Goal: Task Accomplishment & Management: Use online tool/utility

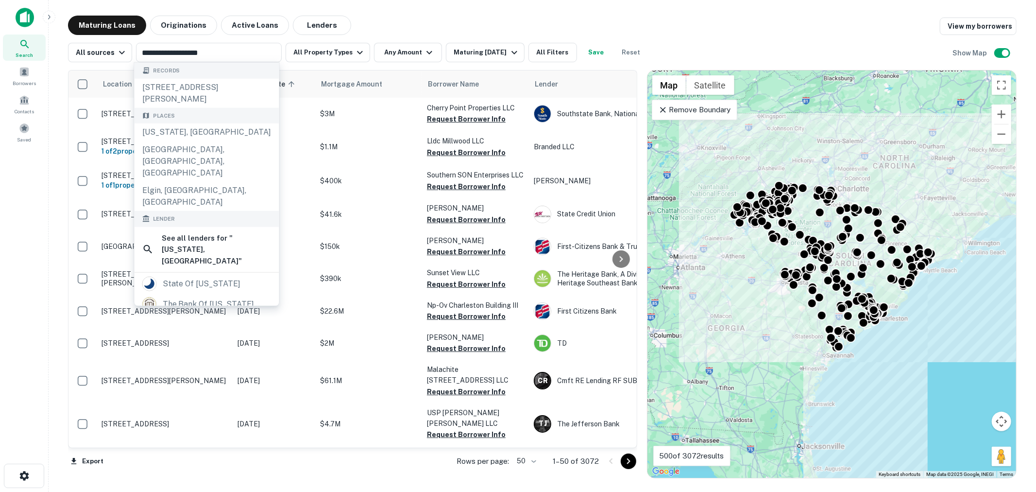
scroll to position [518, 0]
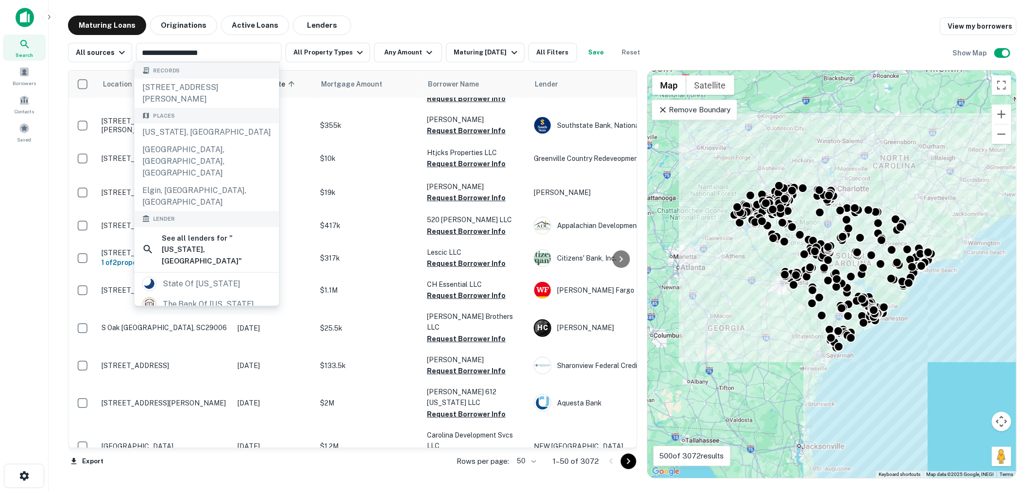
click at [562, 17] on div "Maturing Loans Originations Active Loans Lenders View my borrowers" at bounding box center [542, 25] width 949 height 19
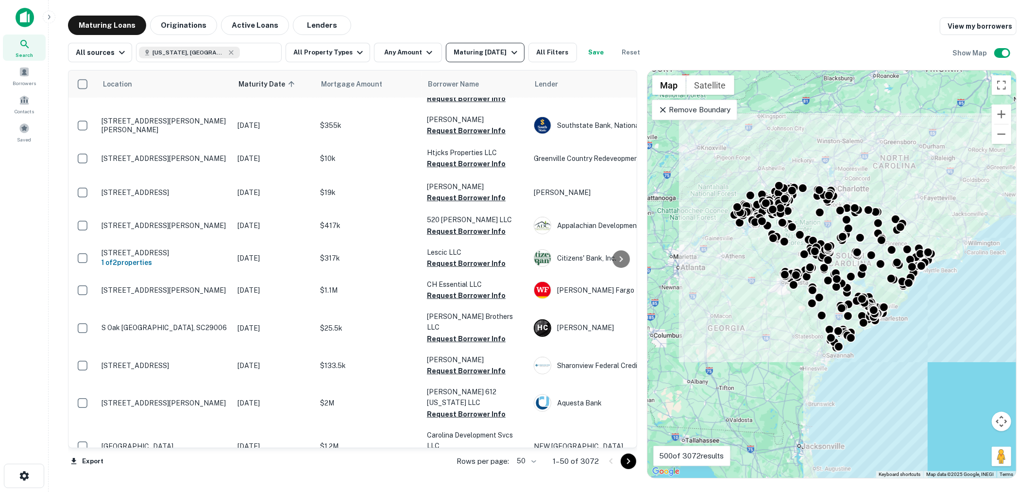
click at [511, 47] on div "Maturing [DATE]" at bounding box center [487, 53] width 66 height 12
click at [535, 491] on div at bounding box center [518, 499] width 1036 height 0
click at [549, 491] on div at bounding box center [518, 499] width 1036 height 0
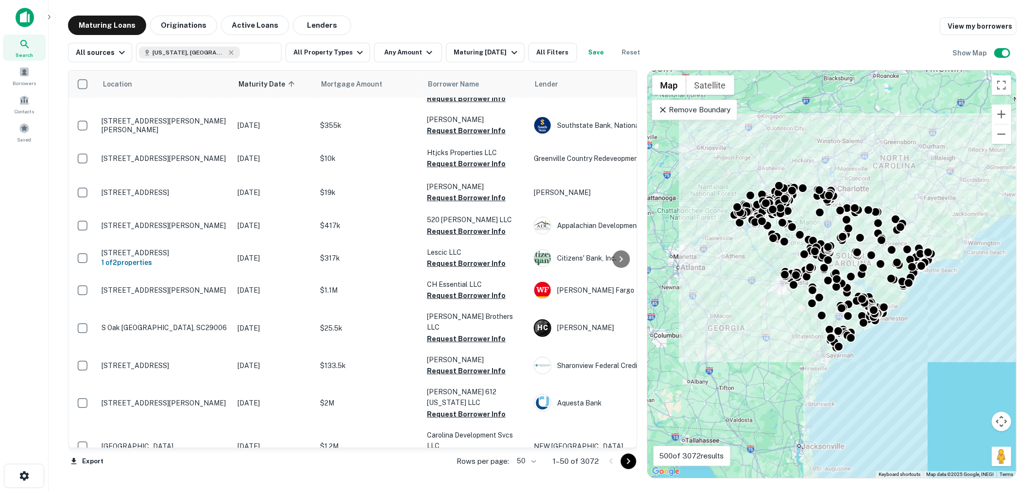
click at [545, 491] on div at bounding box center [518, 499] width 1036 height 0
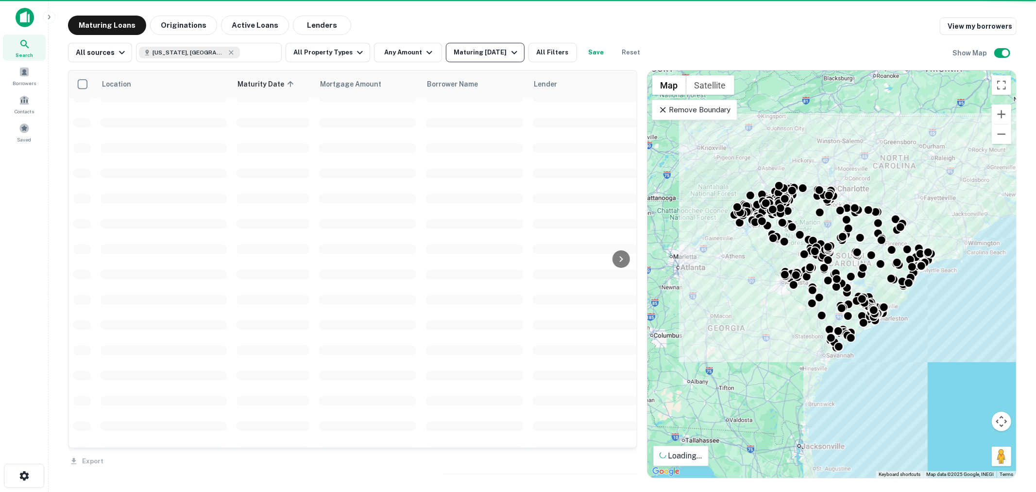
click at [509, 51] on icon "button" at bounding box center [515, 53] width 12 height 12
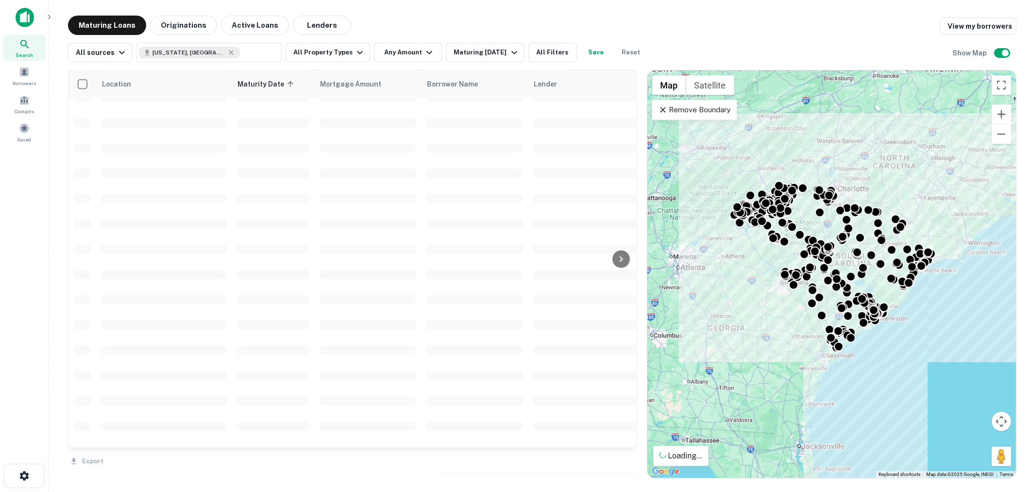
click at [551, 491] on div at bounding box center [518, 499] width 1036 height 0
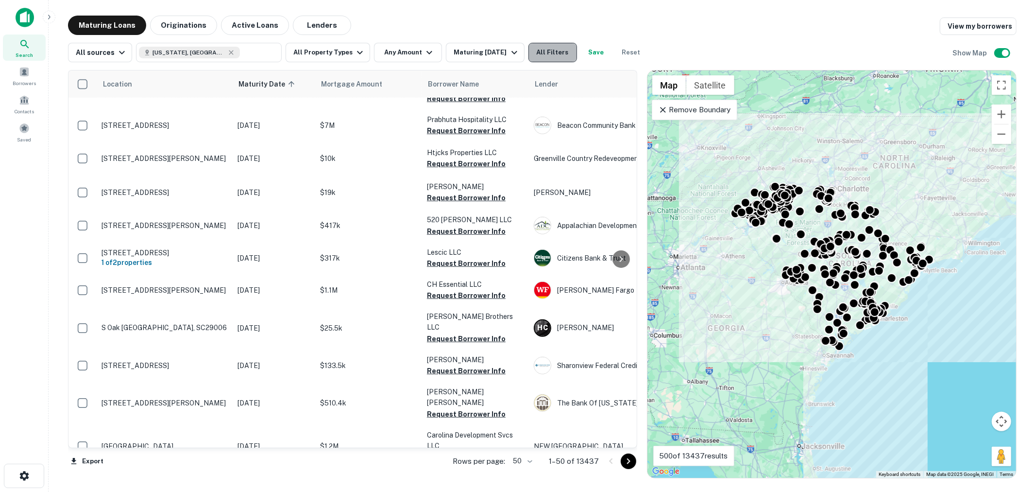
click at [550, 47] on button "All Filters" at bounding box center [553, 52] width 49 height 19
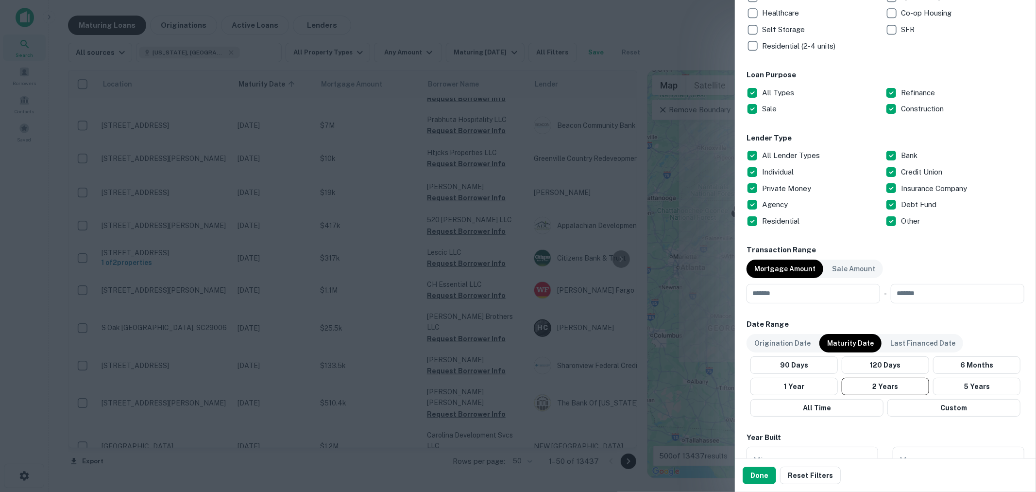
scroll to position [288, 0]
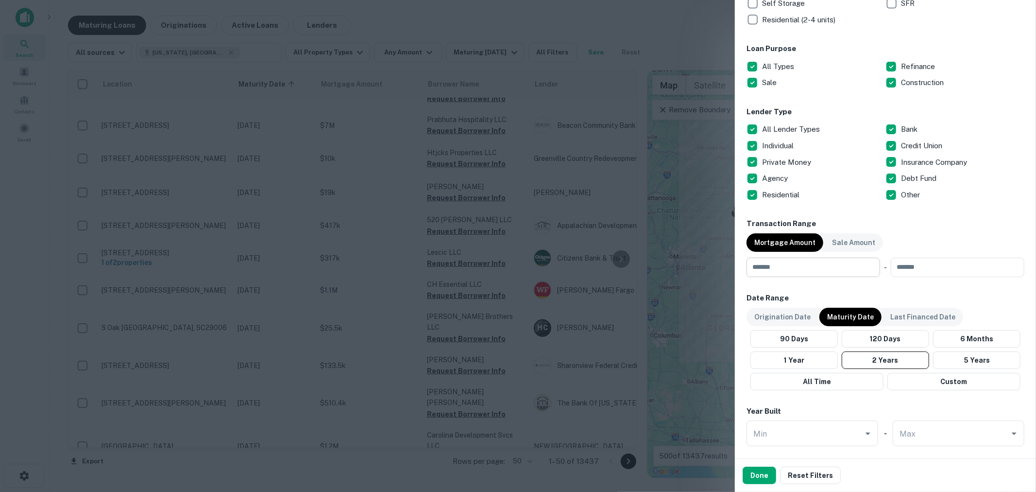
click at [790, 269] on input "number" at bounding box center [810, 266] width 127 height 19
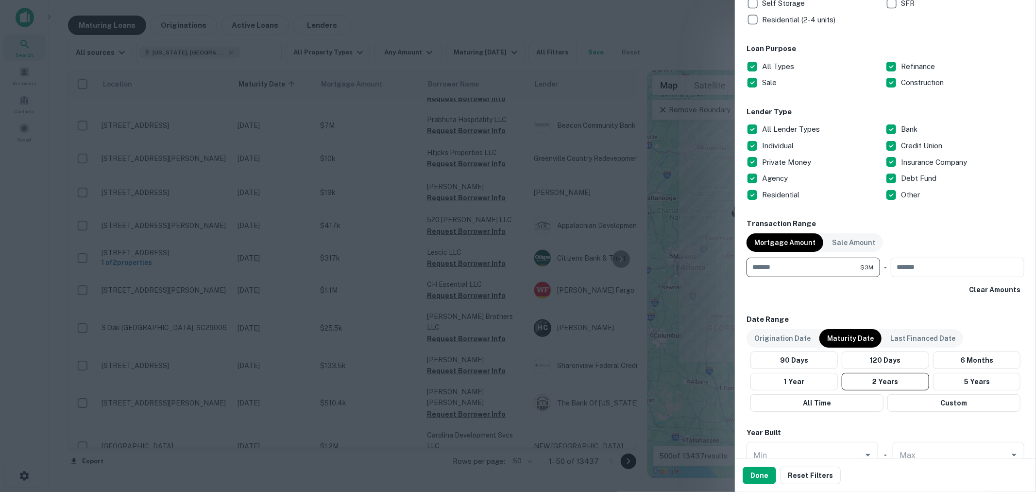
drag, startPoint x: 803, startPoint y: 261, endPoint x: 736, endPoint y: 257, distance: 67.2
click at [736, 257] on div "Customize data sources and filters All Sources CMBS GSE Location [US_STATE], [G…" at bounding box center [885, 229] width 301 height 458
type input "*******"
click at [755, 474] on button "Done" at bounding box center [760, 474] width 34 height 17
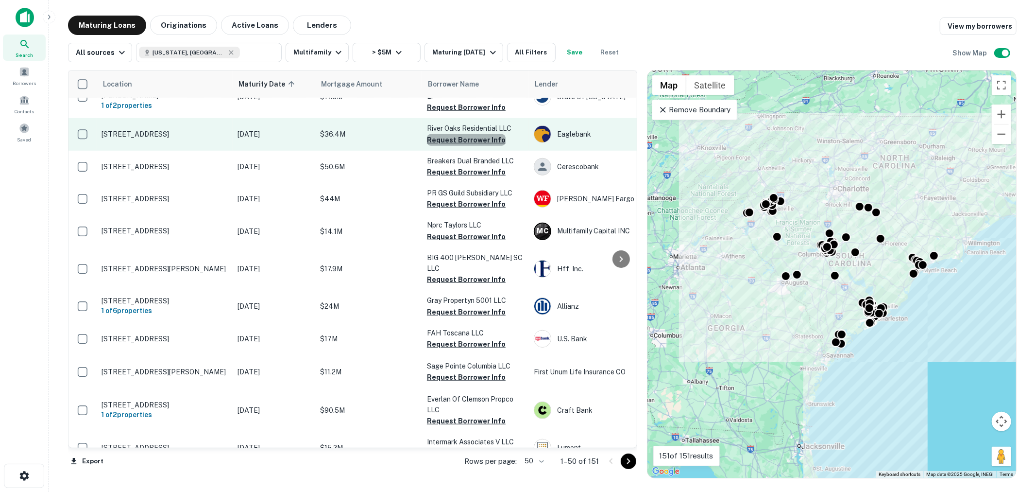
click at [467, 134] on button "Request Borrower Info" at bounding box center [466, 140] width 79 height 12
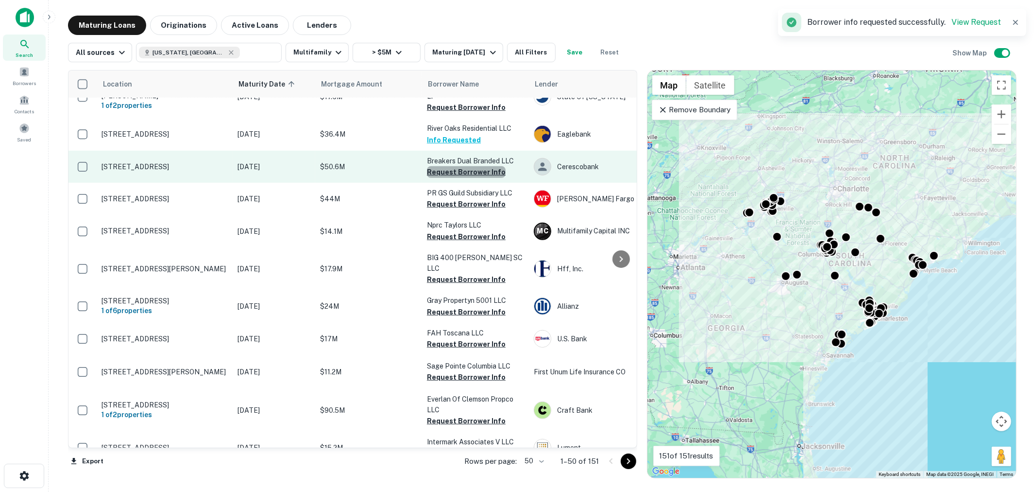
click at [469, 166] on button "Request Borrower Info" at bounding box center [466, 172] width 79 height 12
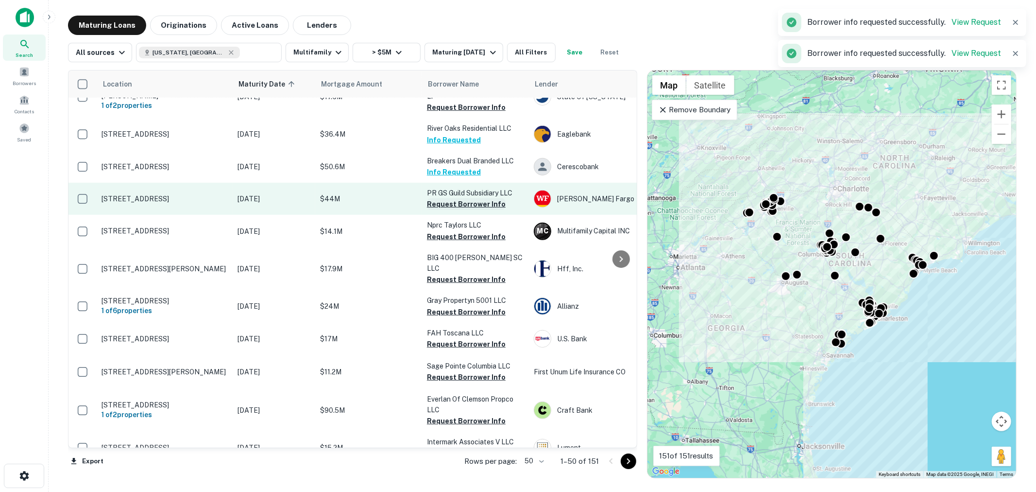
click at [468, 198] on button "Request Borrower Info" at bounding box center [466, 204] width 79 height 12
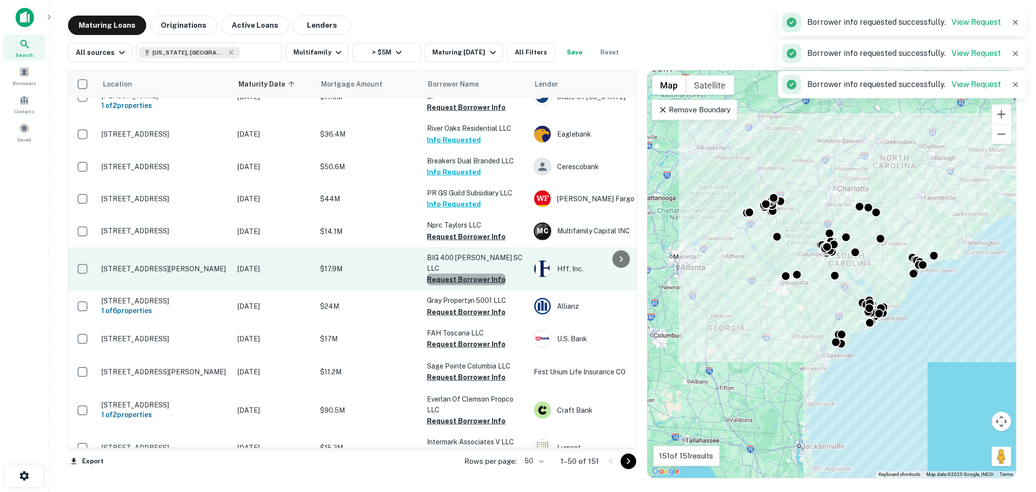
click at [470, 274] on button "Request Borrower Info" at bounding box center [466, 280] width 79 height 12
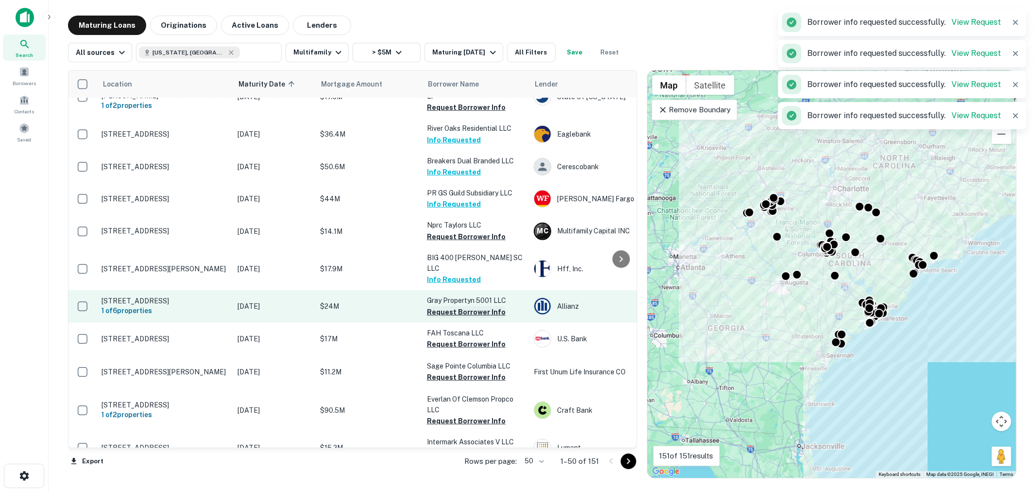
click at [463, 306] on button "Request Borrower Info" at bounding box center [466, 312] width 79 height 12
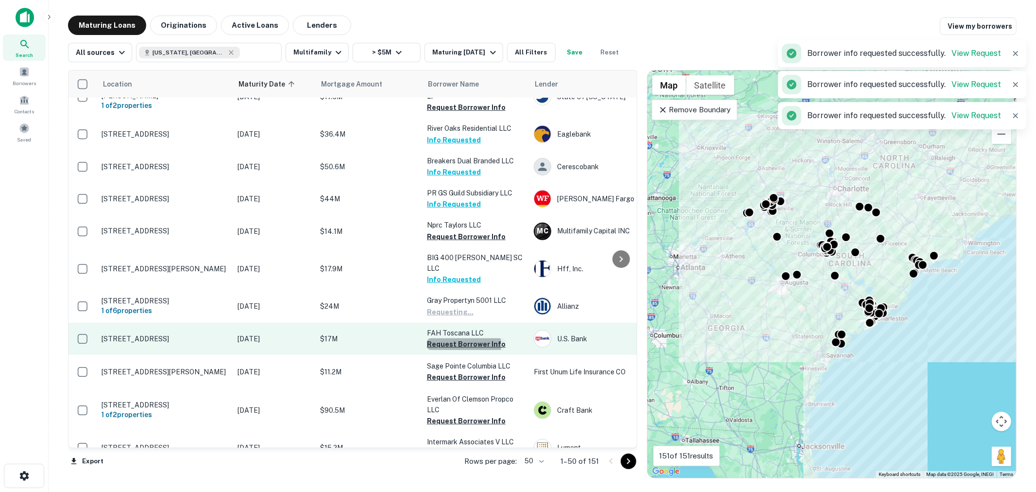
click at [459, 338] on button "Request Borrower Info" at bounding box center [466, 344] width 79 height 12
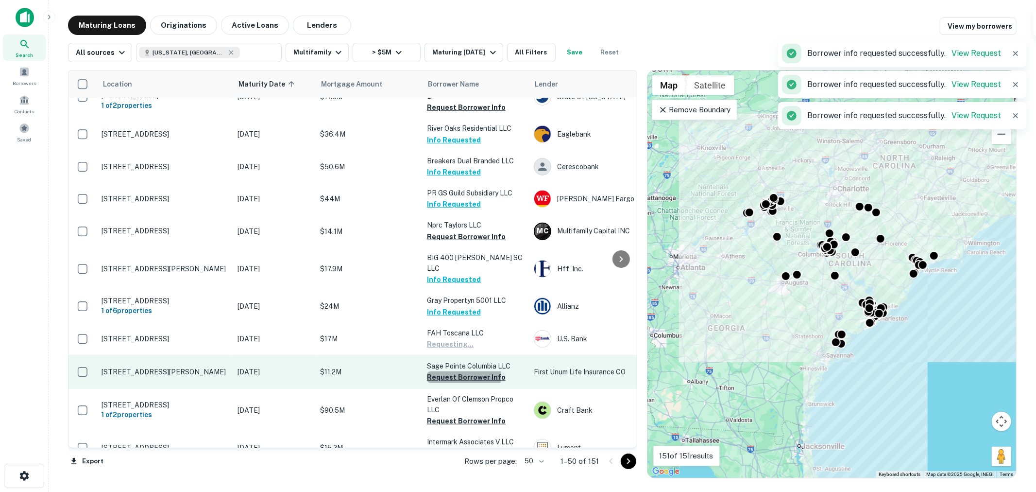
click at [458, 371] on button "Request Borrower Info" at bounding box center [466, 377] width 79 height 12
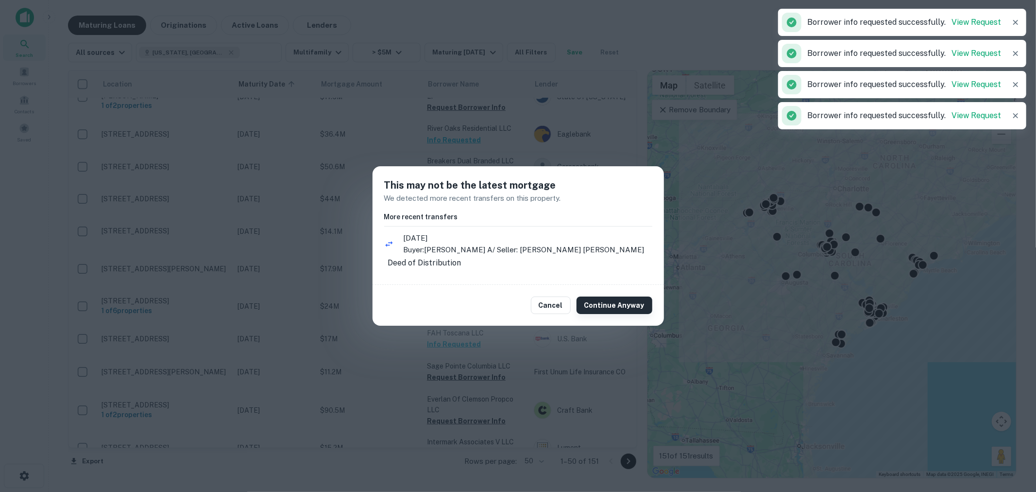
click at [611, 313] on button "Continue Anyway" at bounding box center [615, 304] width 76 height 17
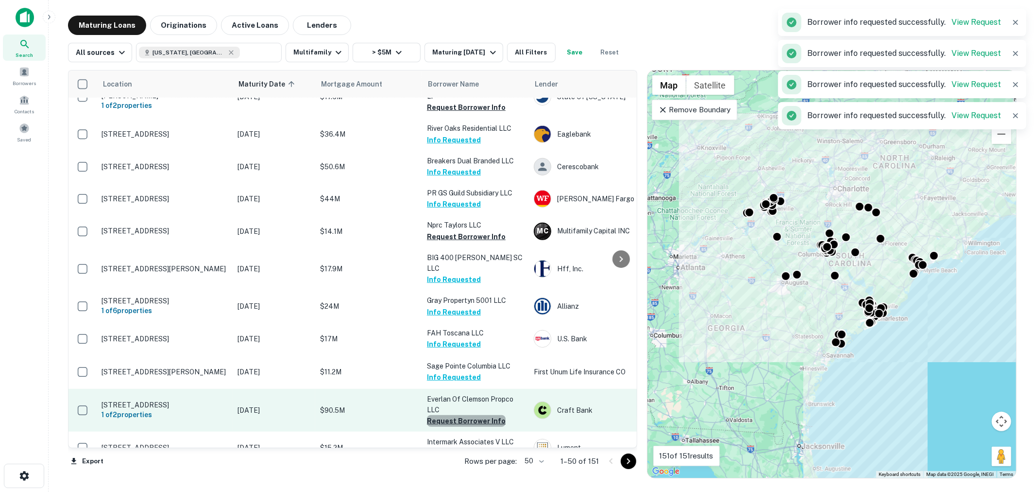
click at [477, 415] on button "Request Borrower Info" at bounding box center [466, 421] width 79 height 12
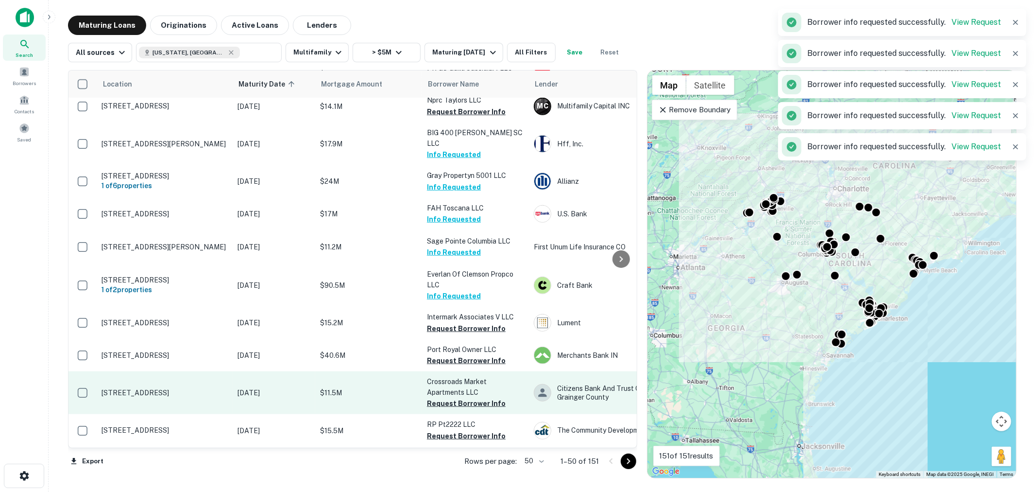
scroll to position [663, 0]
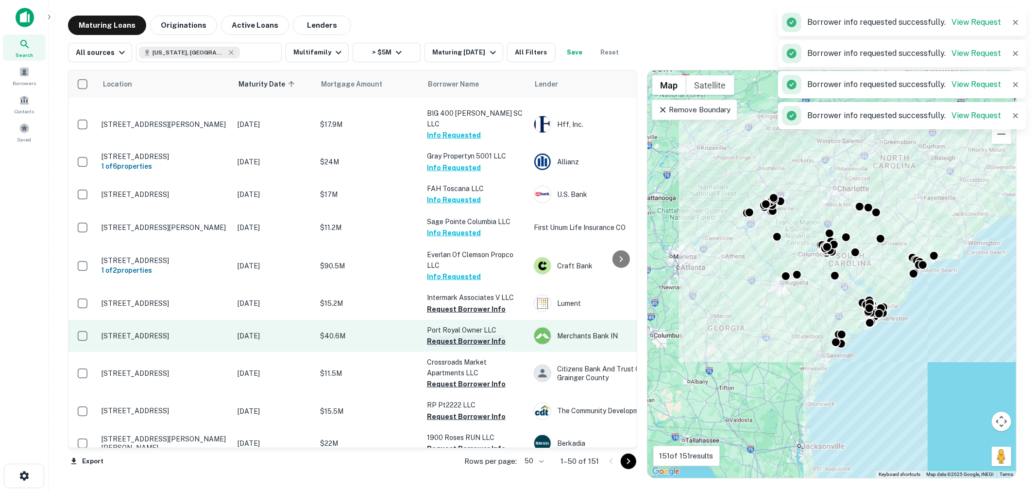
click at [476, 303] on button "Request Borrower Info" at bounding box center [466, 309] width 79 height 12
click at [469, 335] on button "Request Borrower Info" at bounding box center [466, 341] width 79 height 12
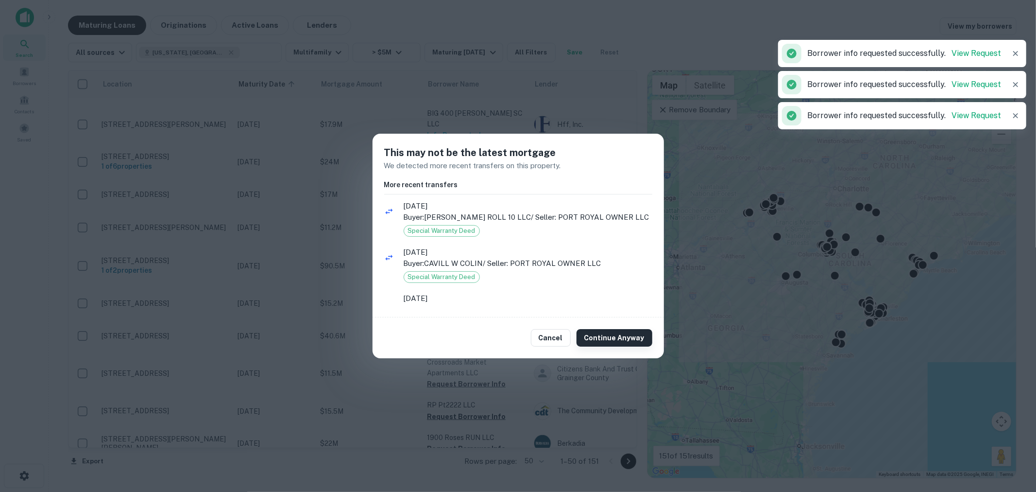
click at [594, 337] on button "Continue Anyway" at bounding box center [615, 337] width 76 height 17
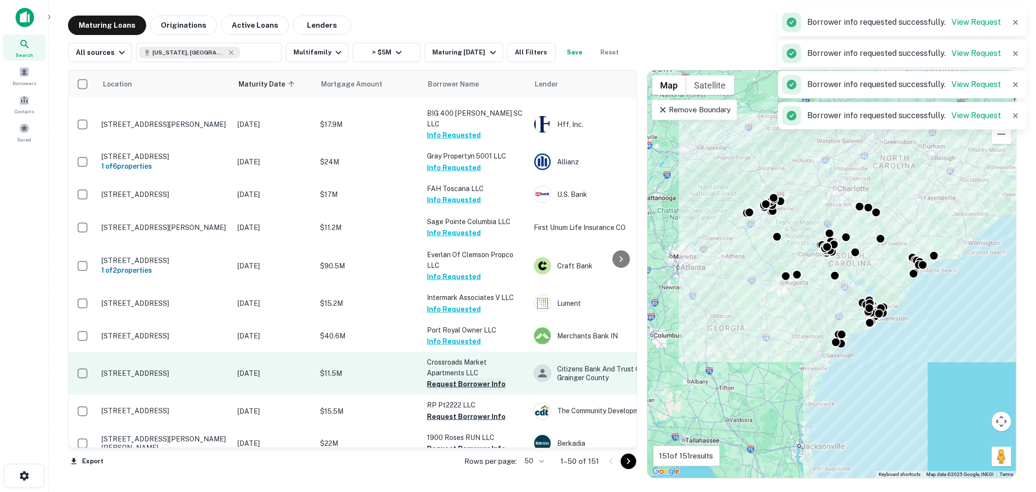
click at [467, 378] on button "Request Borrower Info" at bounding box center [466, 384] width 79 height 12
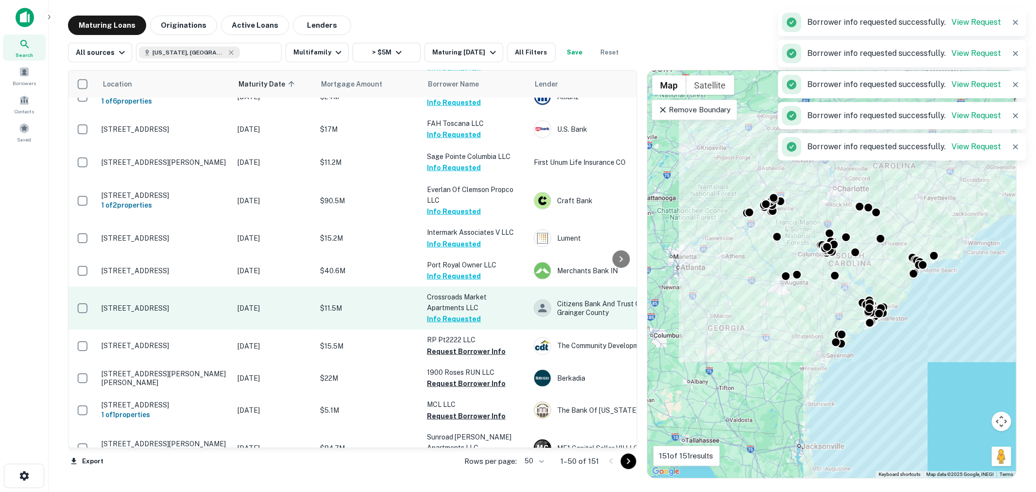
scroll to position [735, 0]
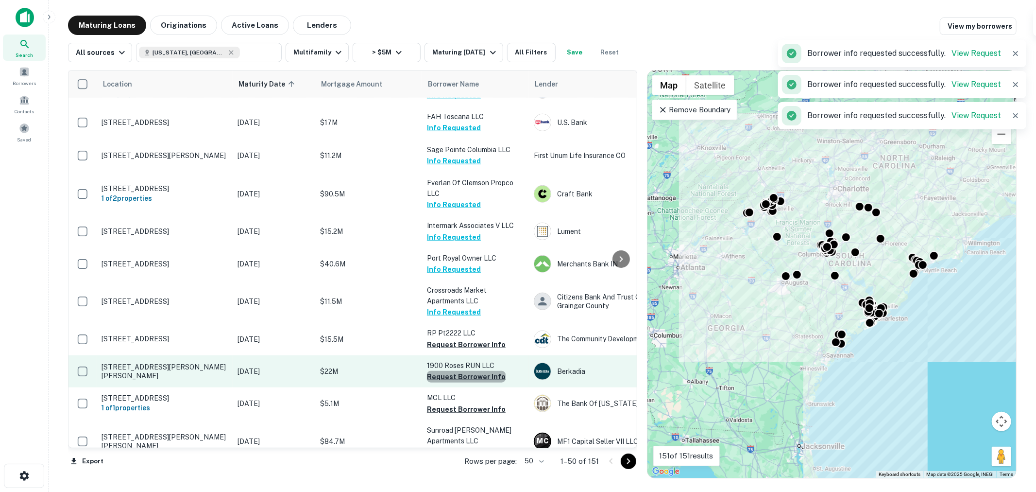
click at [477, 371] on button "Request Borrower Info" at bounding box center [466, 377] width 79 height 12
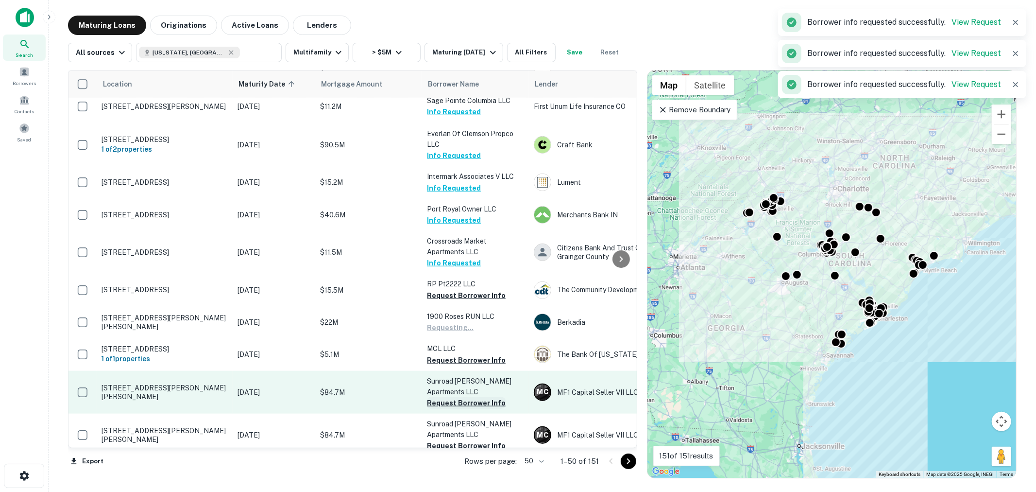
scroll to position [807, 0]
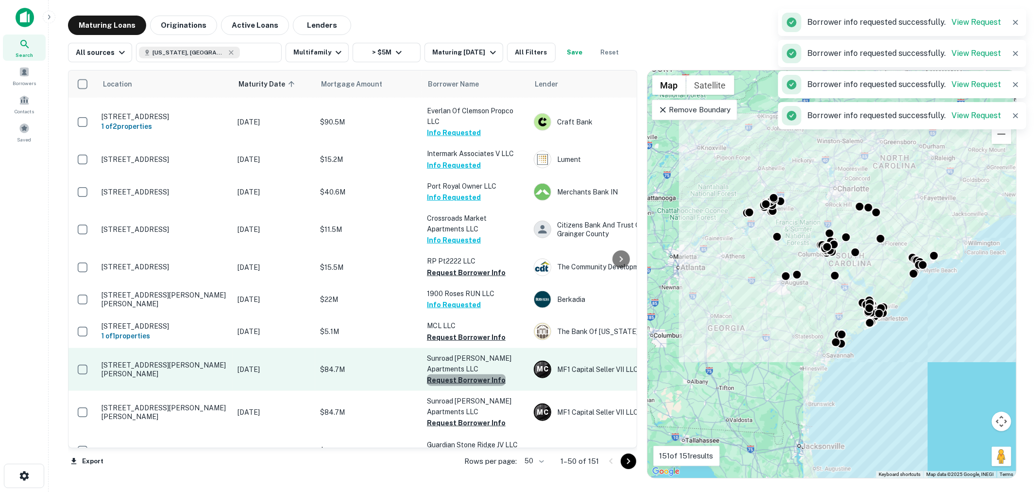
click at [475, 374] on button "Request Borrower Info" at bounding box center [466, 380] width 79 height 12
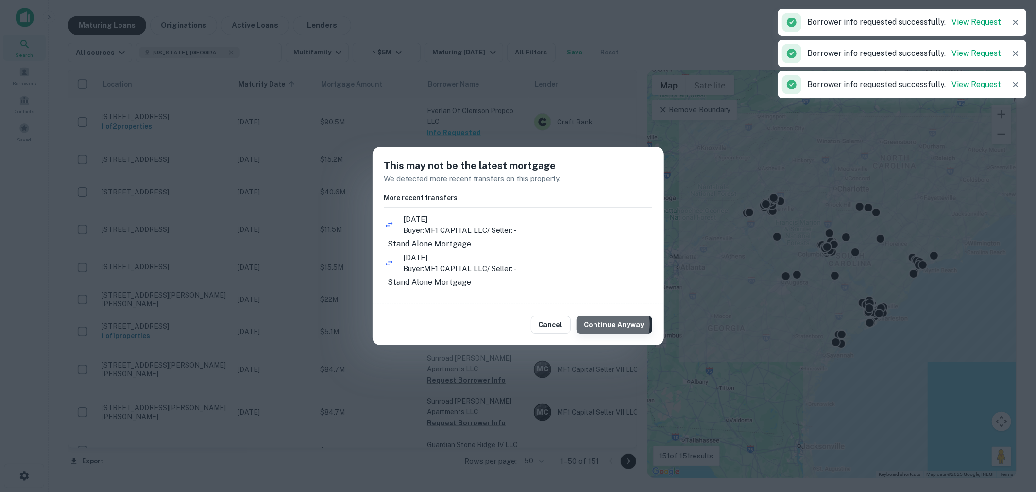
click at [615, 332] on button "Continue Anyway" at bounding box center [615, 324] width 76 height 17
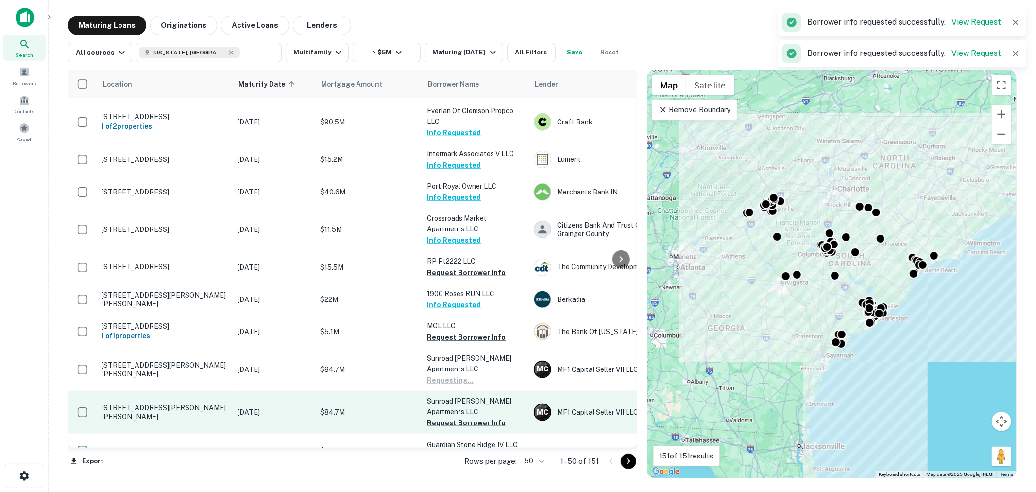
scroll to position [878, 0]
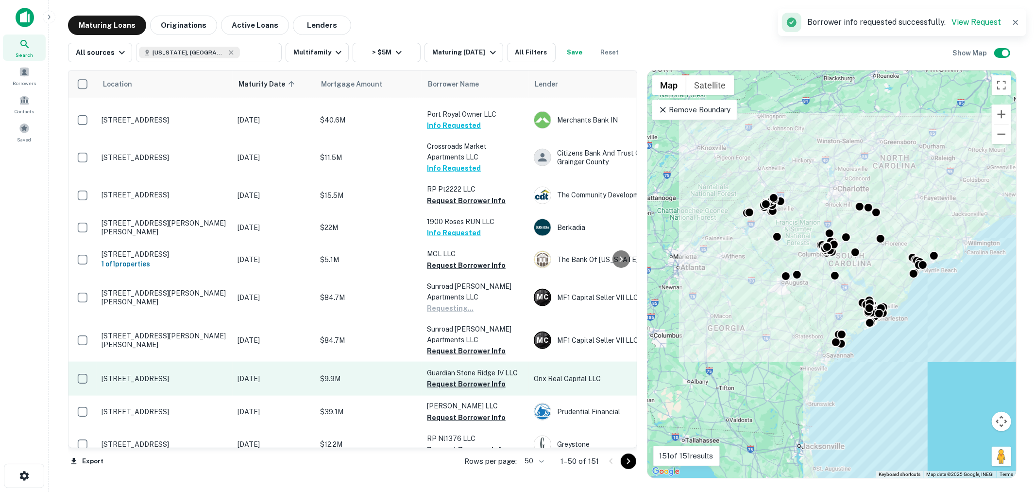
click at [468, 378] on button "Request Borrower Info" at bounding box center [466, 384] width 79 height 12
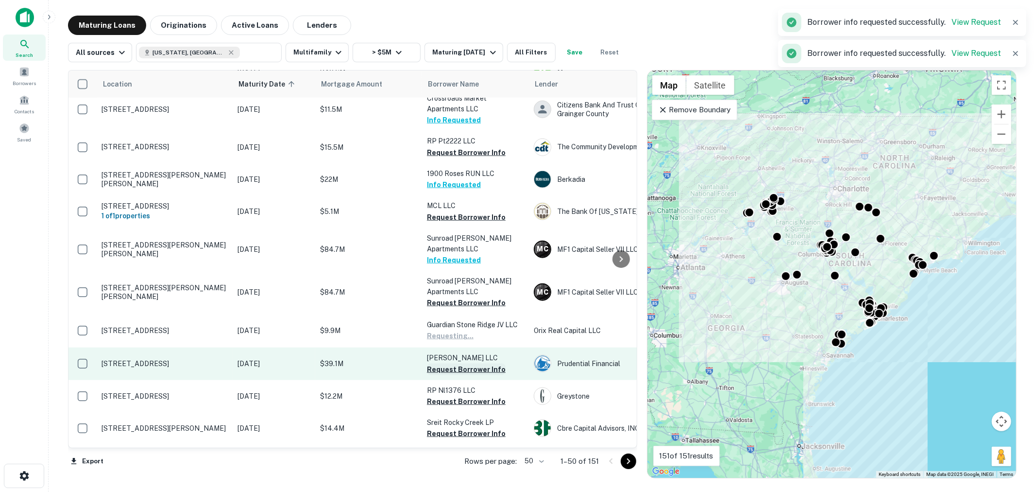
scroll to position [950, 0]
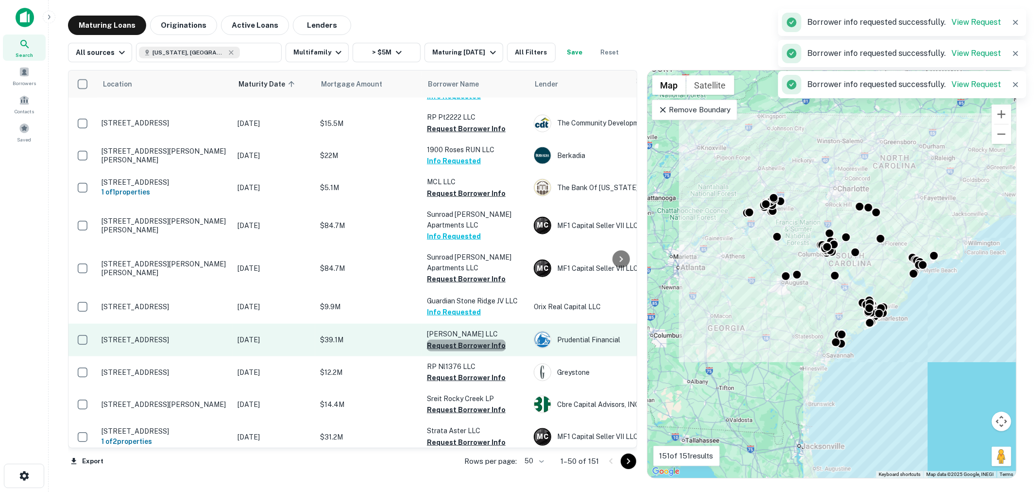
click at [477, 340] on button "Request Borrower Info" at bounding box center [466, 346] width 79 height 12
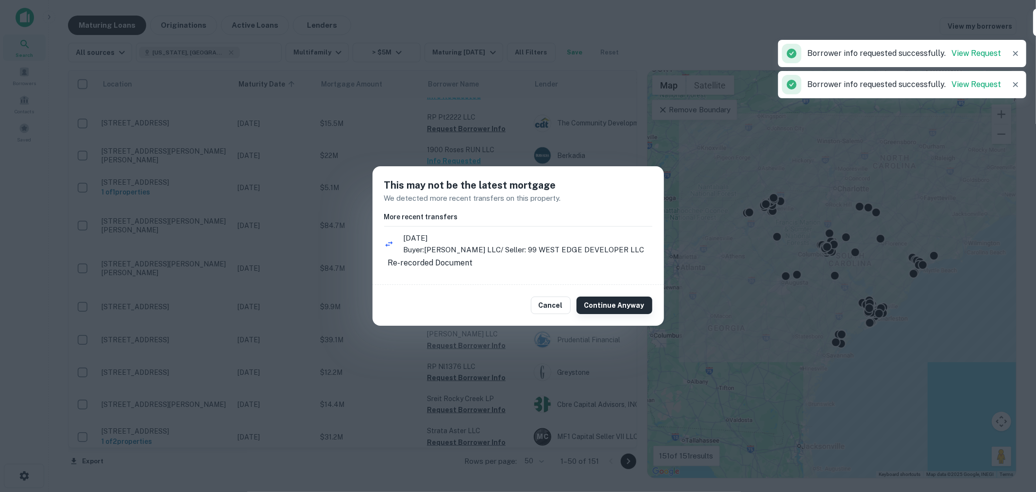
click at [596, 311] on button "Continue Anyway" at bounding box center [615, 304] width 76 height 17
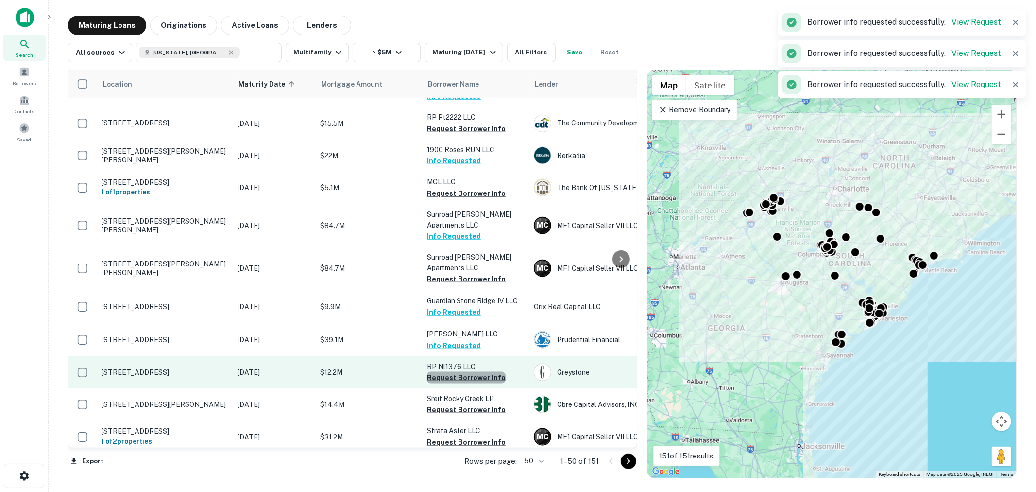
click at [476, 372] on button "Request Borrower Info" at bounding box center [466, 378] width 79 height 12
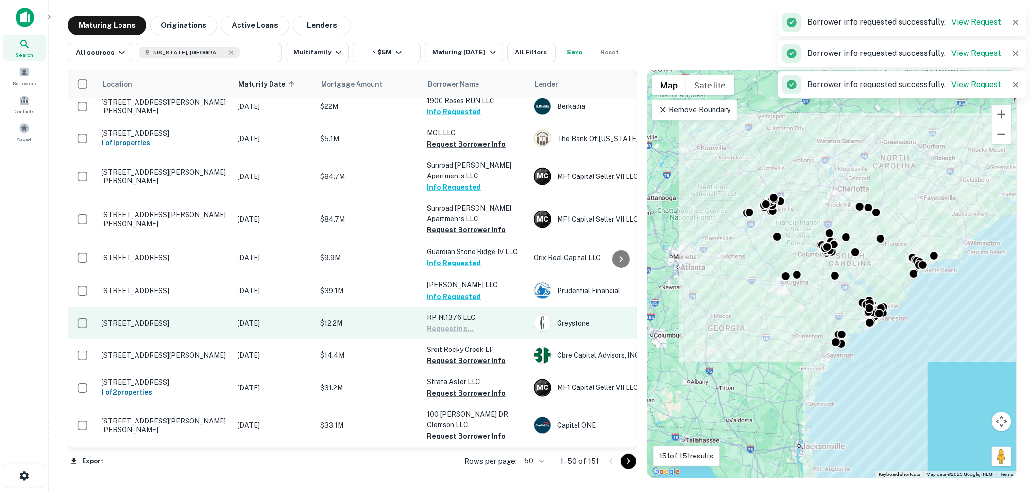
scroll to position [1022, 0]
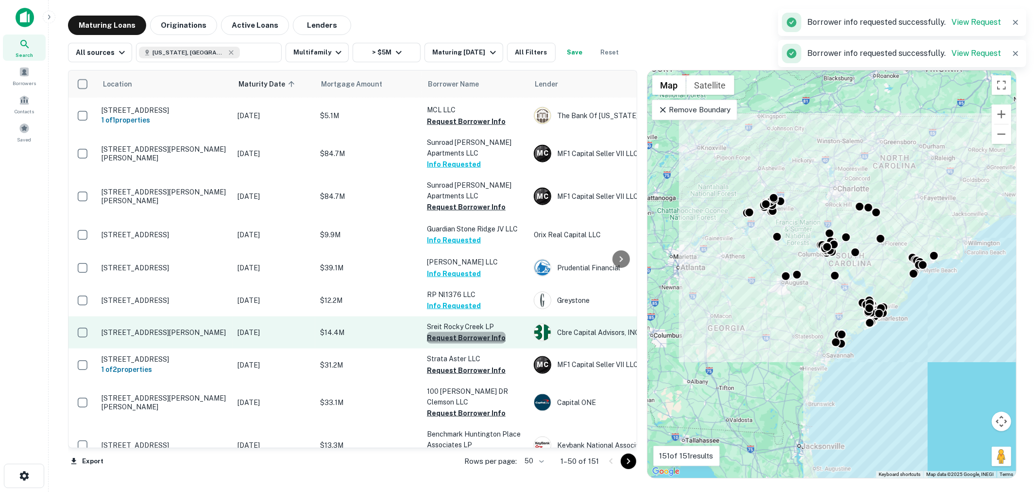
click at [475, 332] on button "Request Borrower Info" at bounding box center [466, 338] width 79 height 12
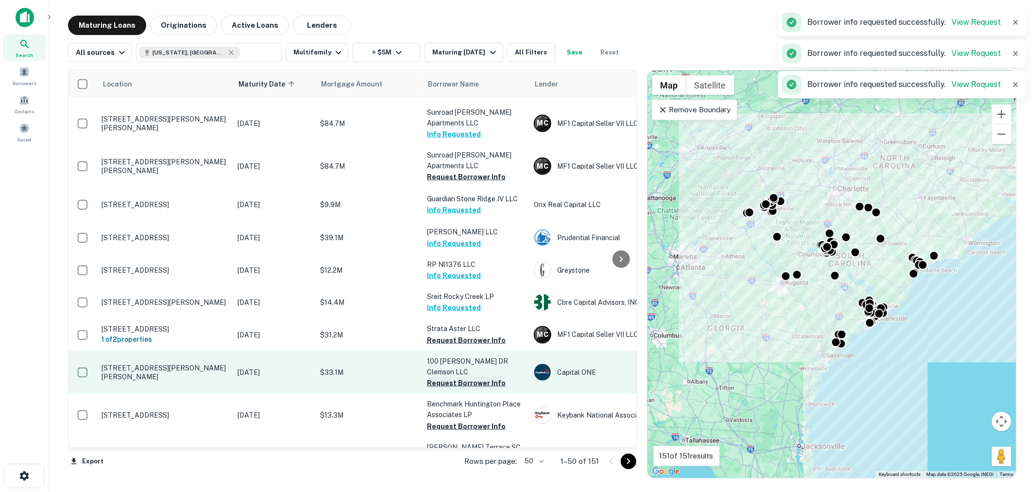
scroll to position [1095, 0]
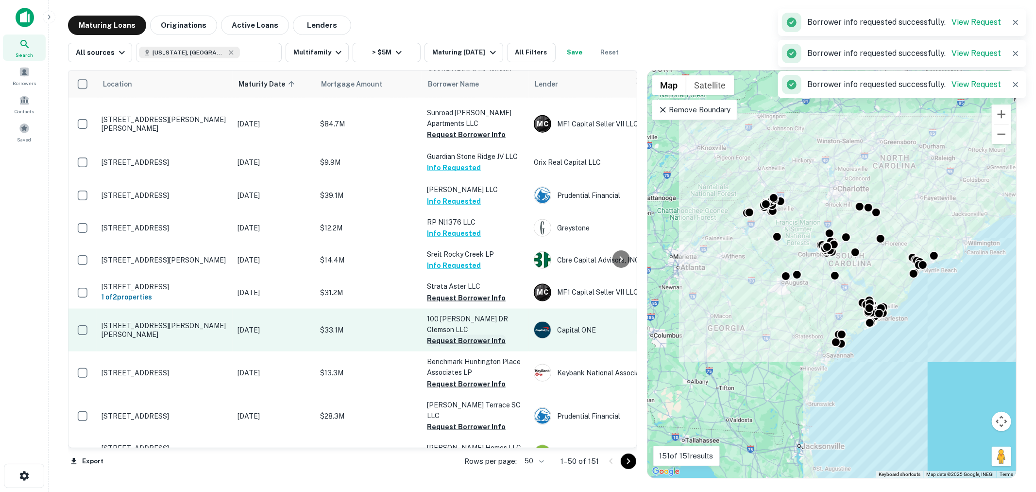
click at [474, 335] on button "Request Borrower Info" at bounding box center [466, 341] width 79 height 12
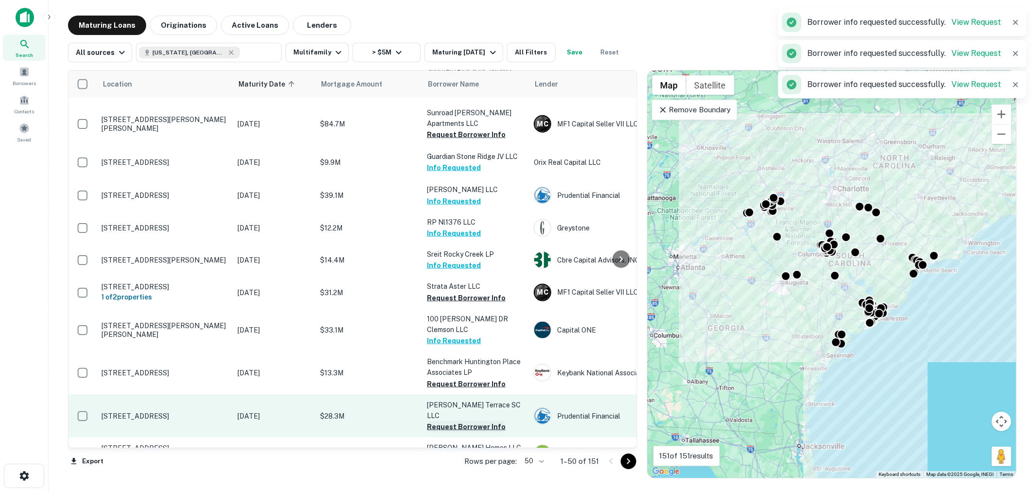
click at [463, 421] on button "Request Borrower Info" at bounding box center [466, 427] width 79 height 12
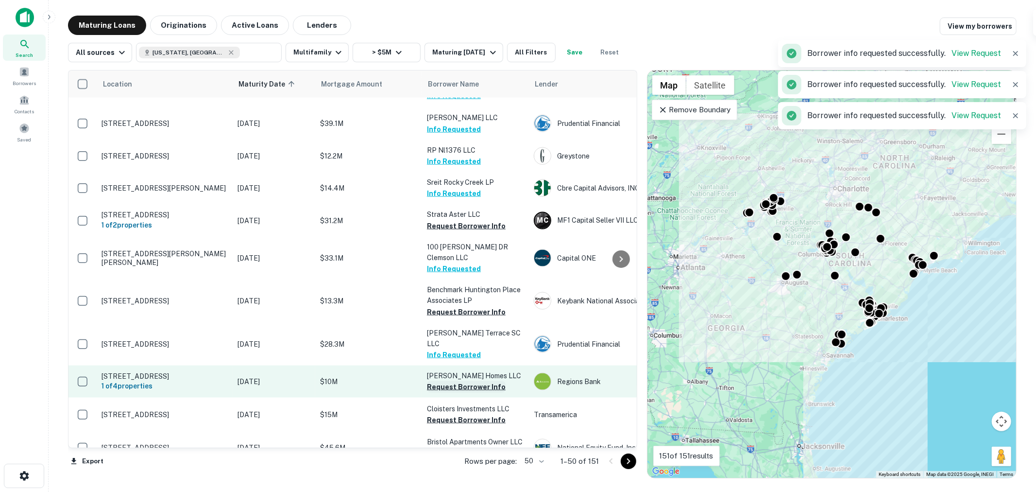
click at [475, 381] on button "Request Borrower Info" at bounding box center [466, 387] width 79 height 12
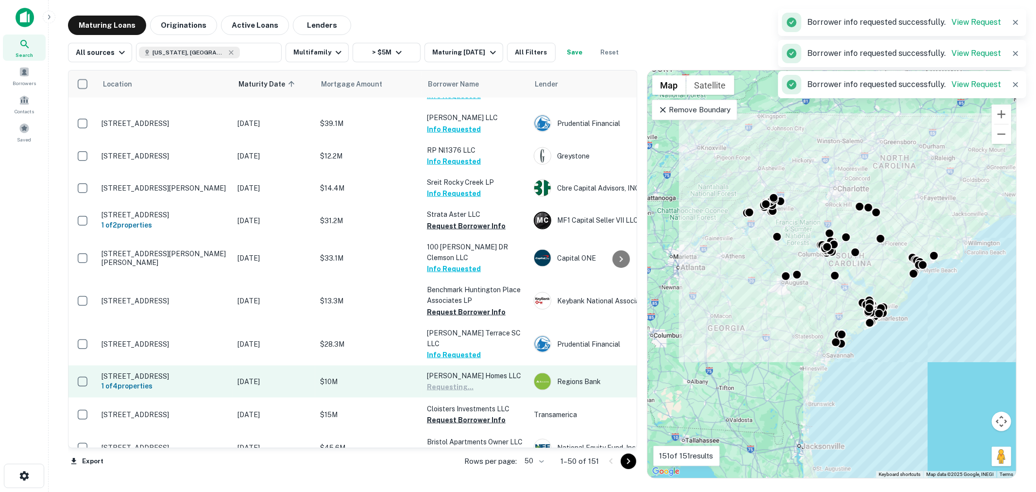
scroll to position [1238, 0]
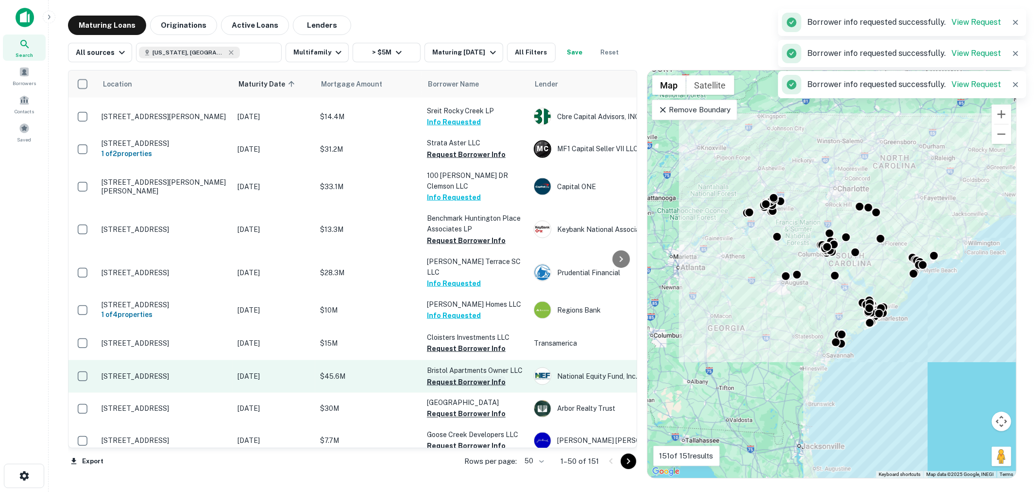
click at [468, 376] on button "Request Borrower Info" at bounding box center [466, 382] width 79 height 12
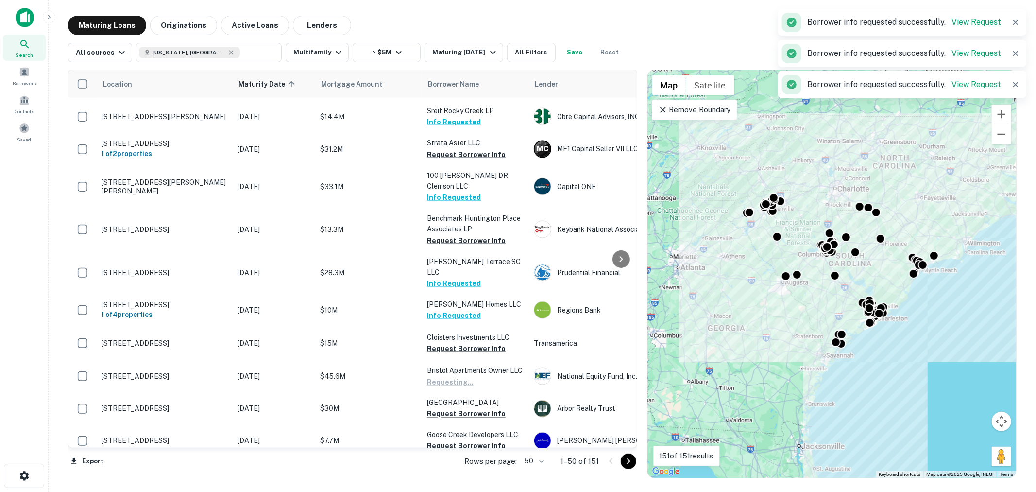
scroll to position [1310, 0]
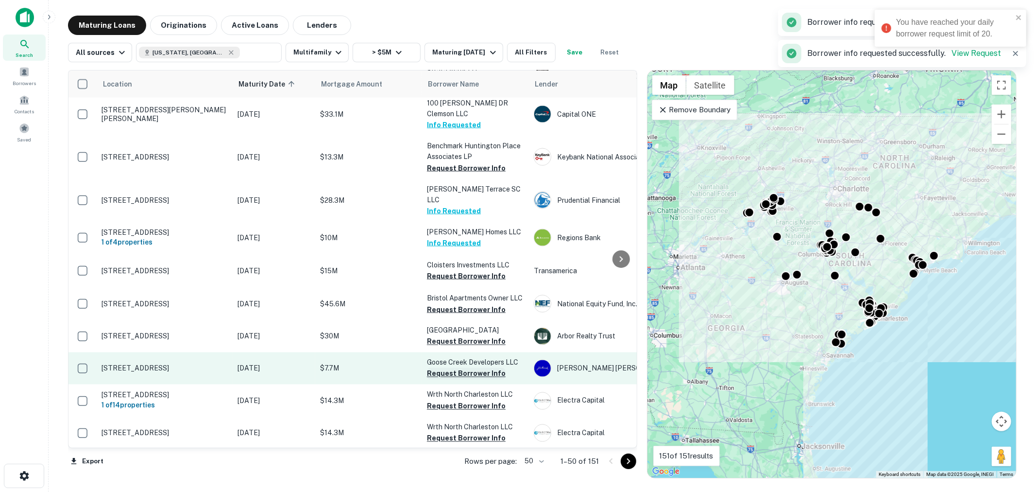
click at [472, 368] on button "Request Borrower Info" at bounding box center [466, 374] width 79 height 12
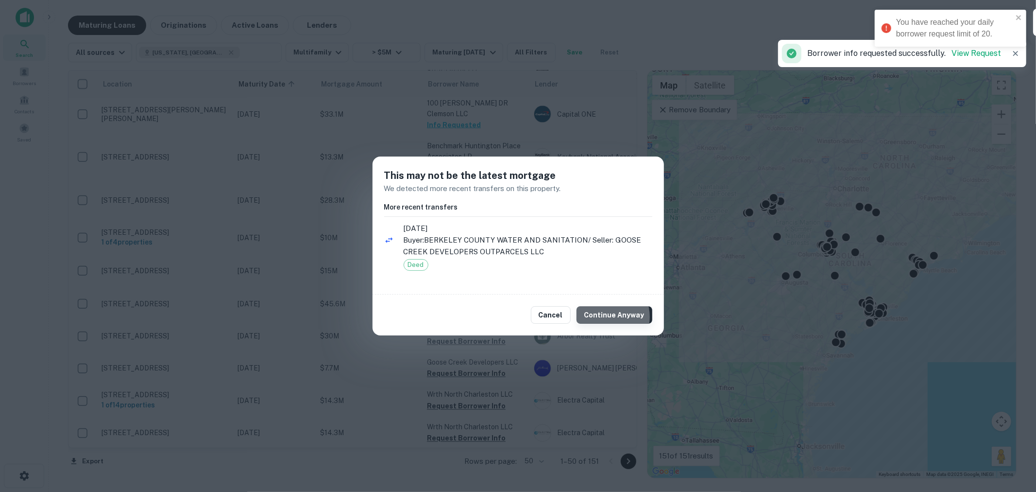
click at [608, 316] on button "Continue Anyway" at bounding box center [615, 314] width 76 height 17
